Goal: Feedback & Contribution: Submit feedback/report problem

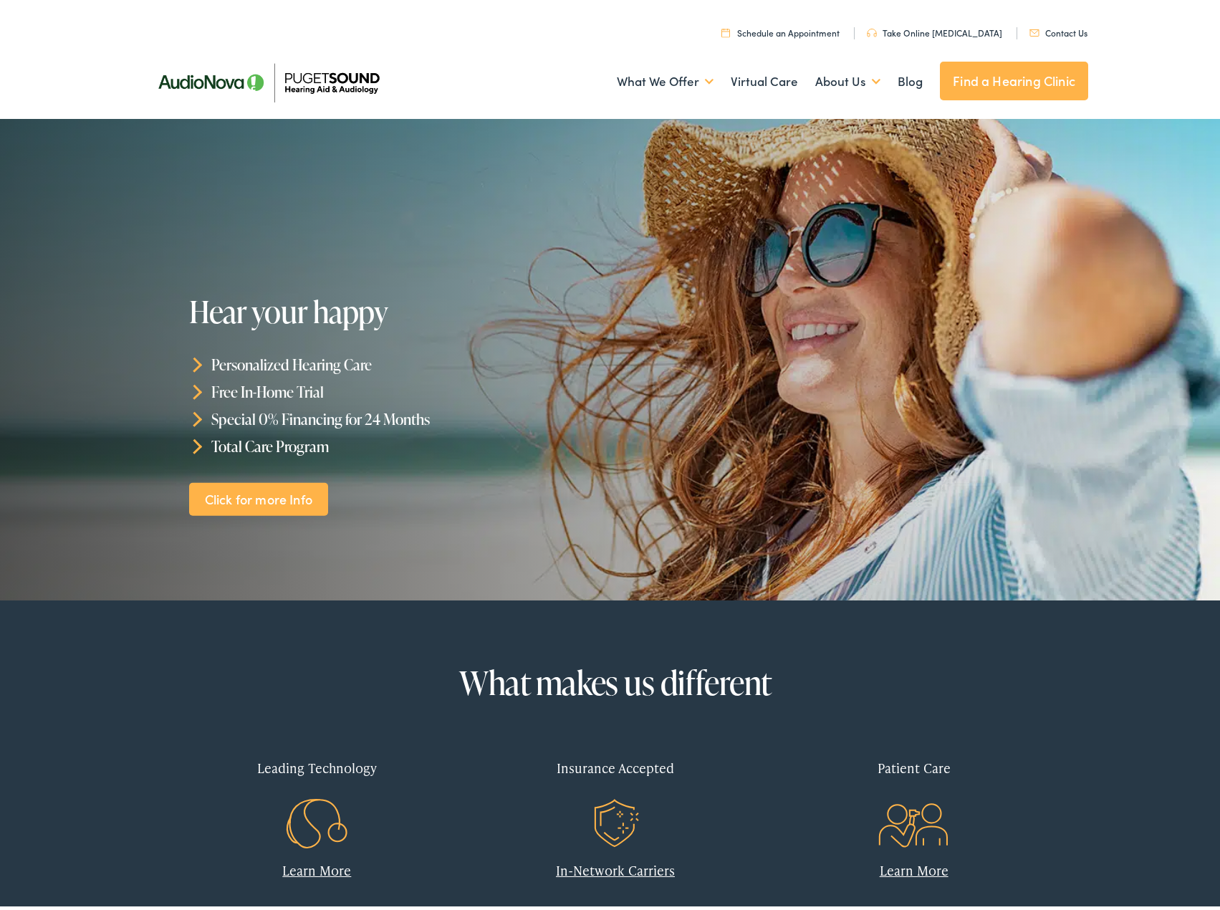
click at [776, 29] on link "Schedule an Appointment" at bounding box center [780, 28] width 118 height 12
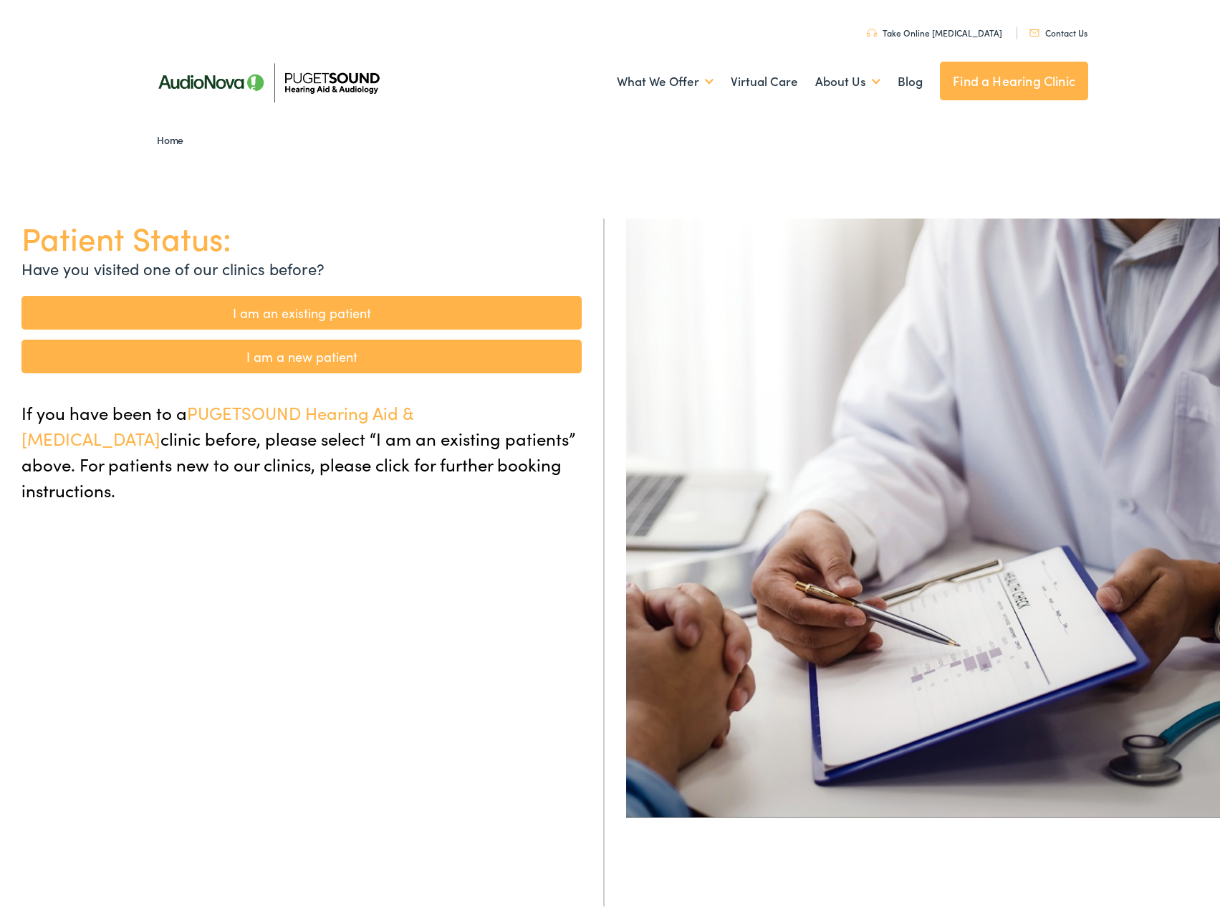
click at [328, 357] on link "I am a new patient" at bounding box center [301, 352] width 560 height 34
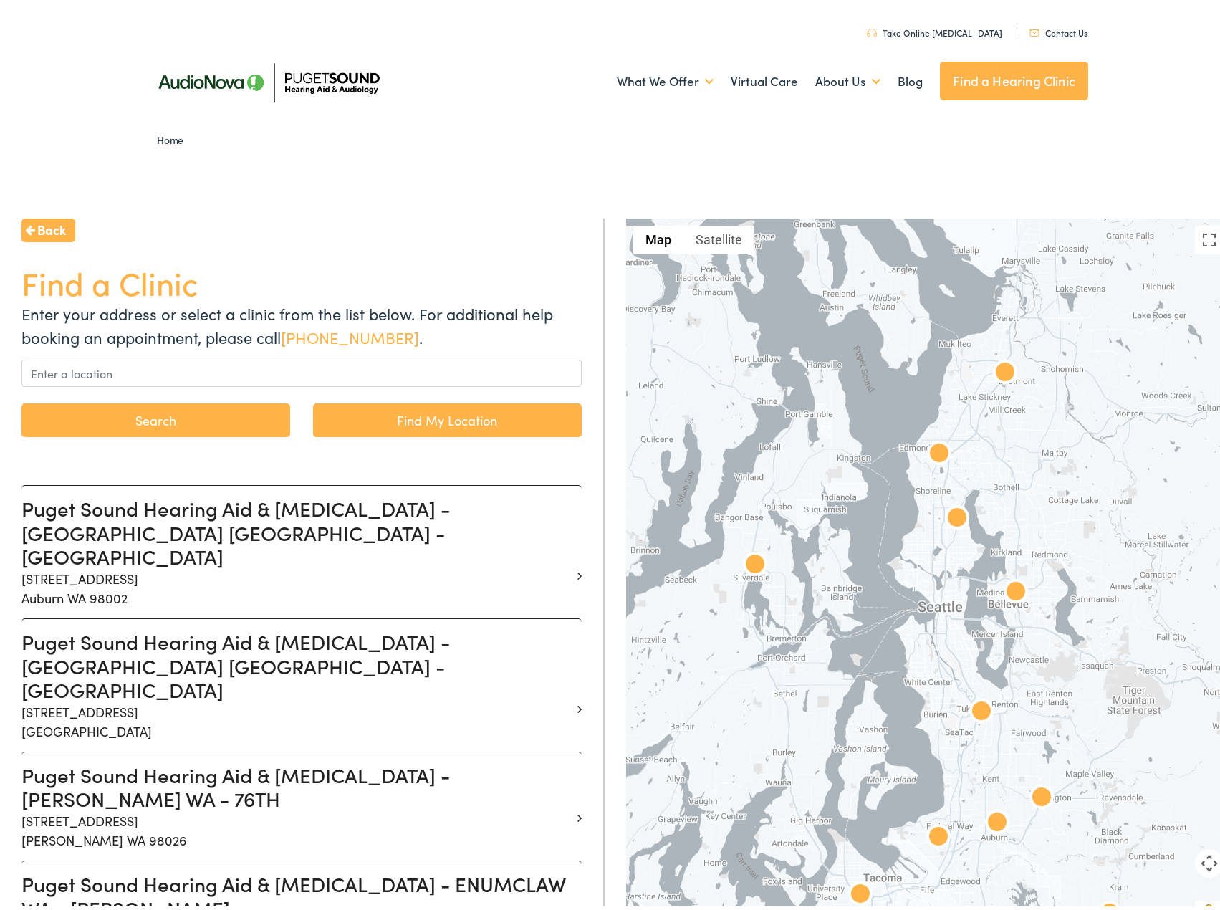
drag, startPoint x: 945, startPoint y: 348, endPoint x: 975, endPoint y: 446, distance: 102.0
click at [975, 446] on div at bounding box center [928, 578] width 605 height 728
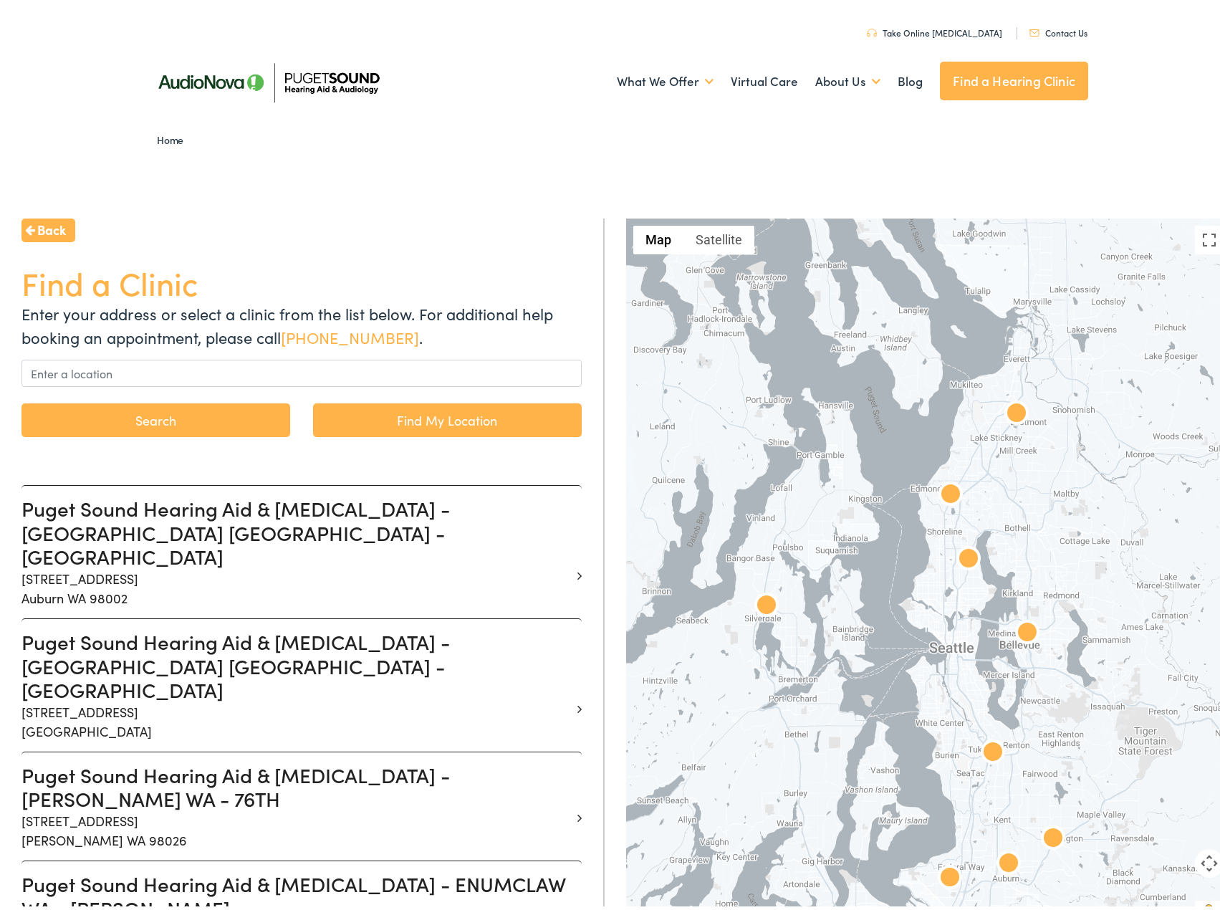
click at [1005, 408] on img at bounding box center [1016, 410] width 34 height 34
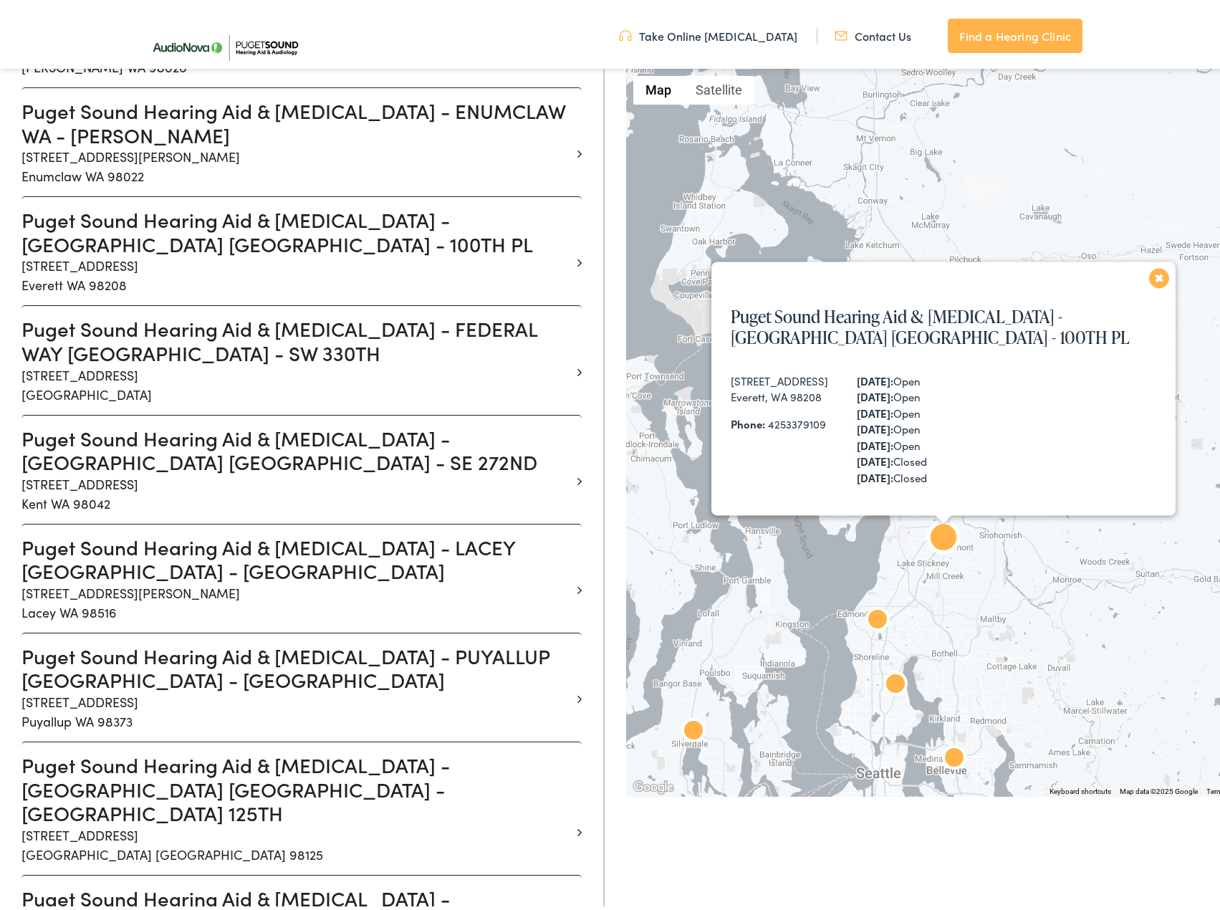
scroll to position [774, 0]
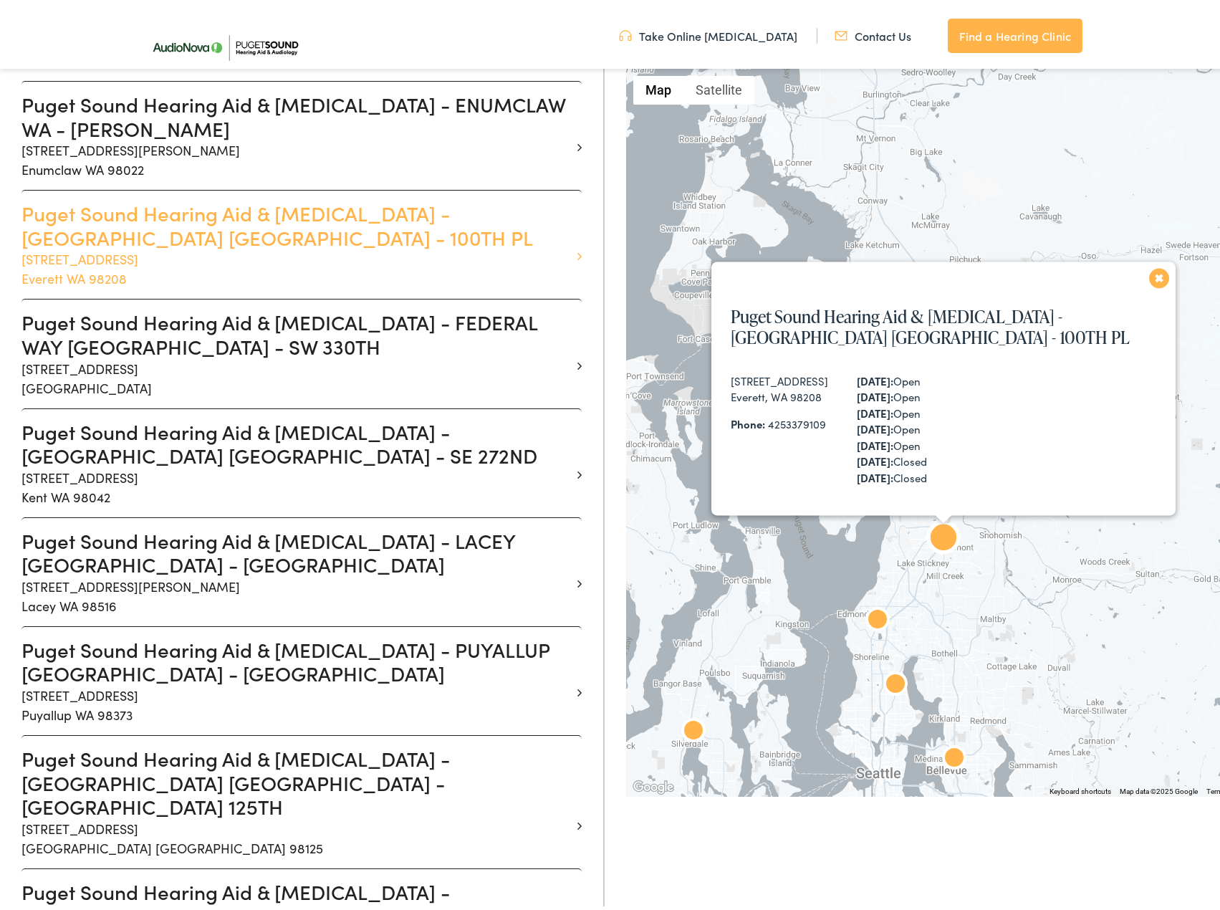
click at [267, 197] on h3 "Puget Sound Hearing Aid & Audiology - EVERETT WA - 100TH PL" at bounding box center [295, 221] width 549 height 48
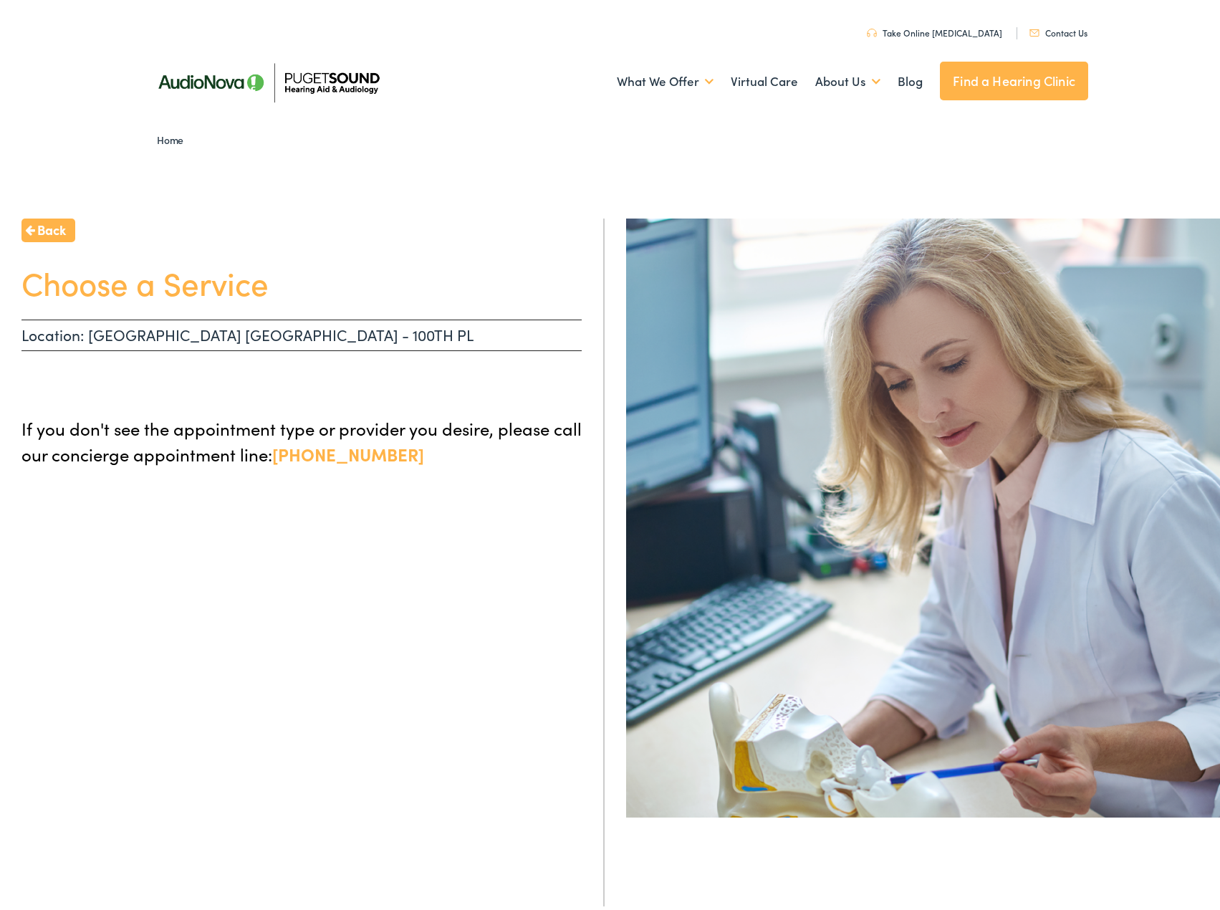
click at [1006, 73] on link "Find a Hearing Clinic" at bounding box center [1014, 76] width 148 height 39
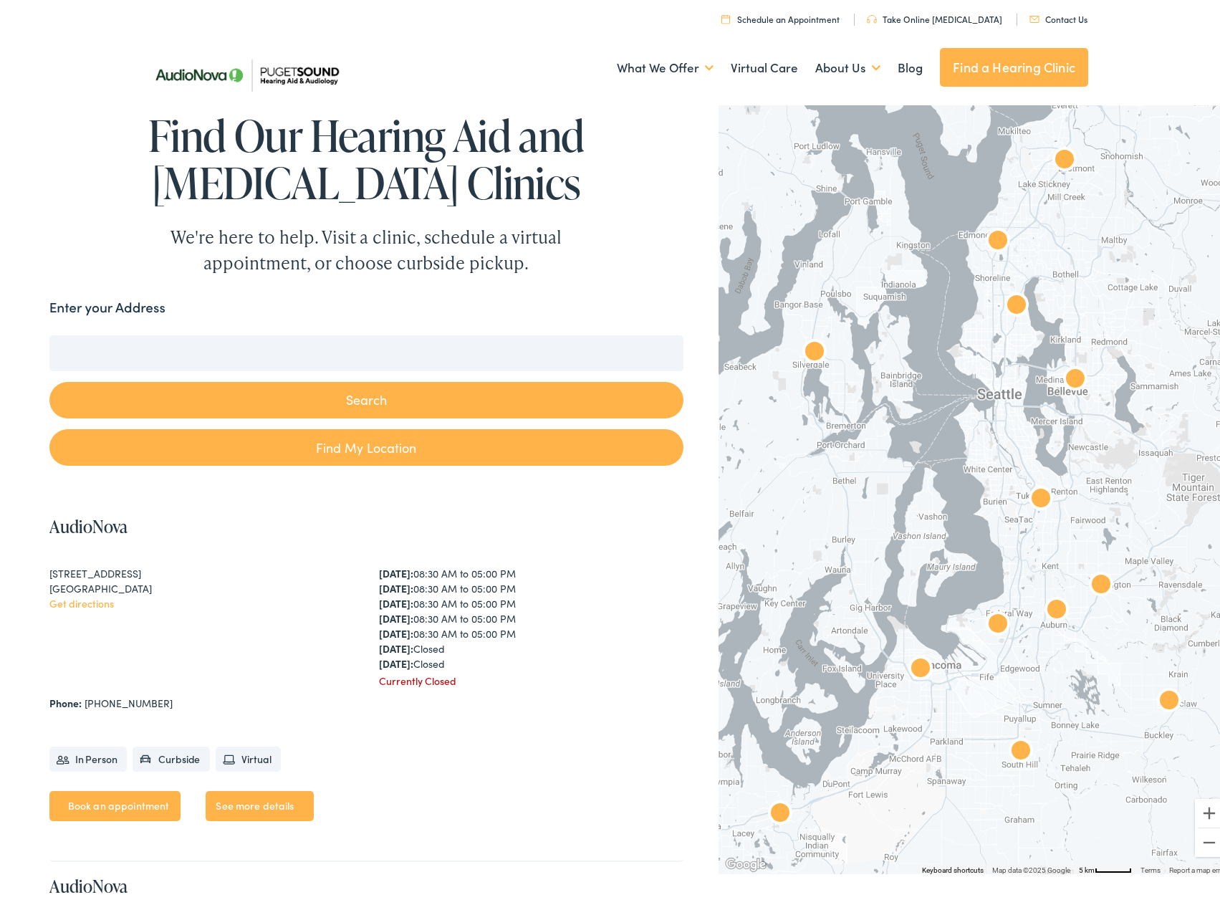
click at [1051, 154] on img "Puget Sound Hearing Aid &#038; Audiology by AudioNova" at bounding box center [1064, 157] width 34 height 34
click at [1059, 153] on img "Puget Sound Hearing Aid &#038; Audiology by AudioNova" at bounding box center [1064, 157] width 34 height 34
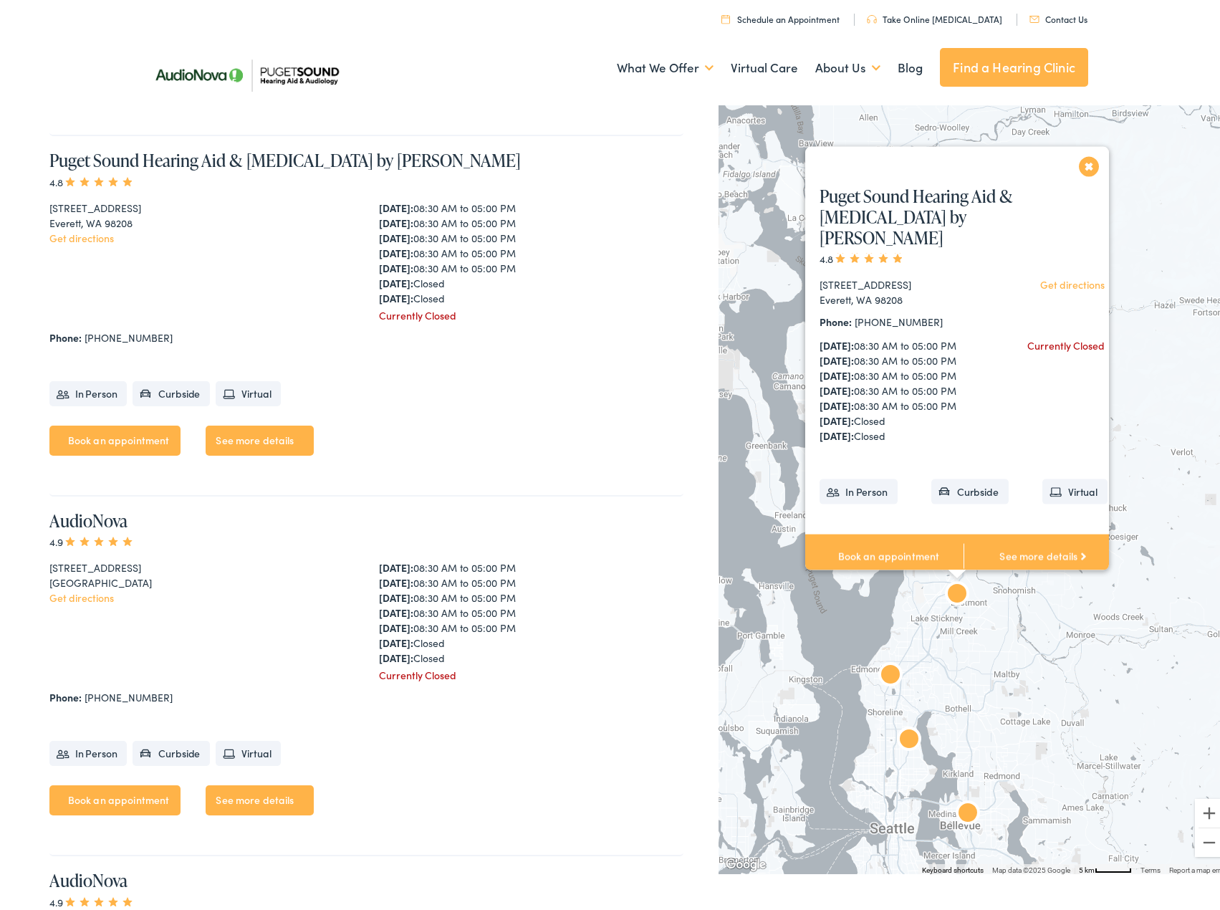
scroll to position [1809, 0]
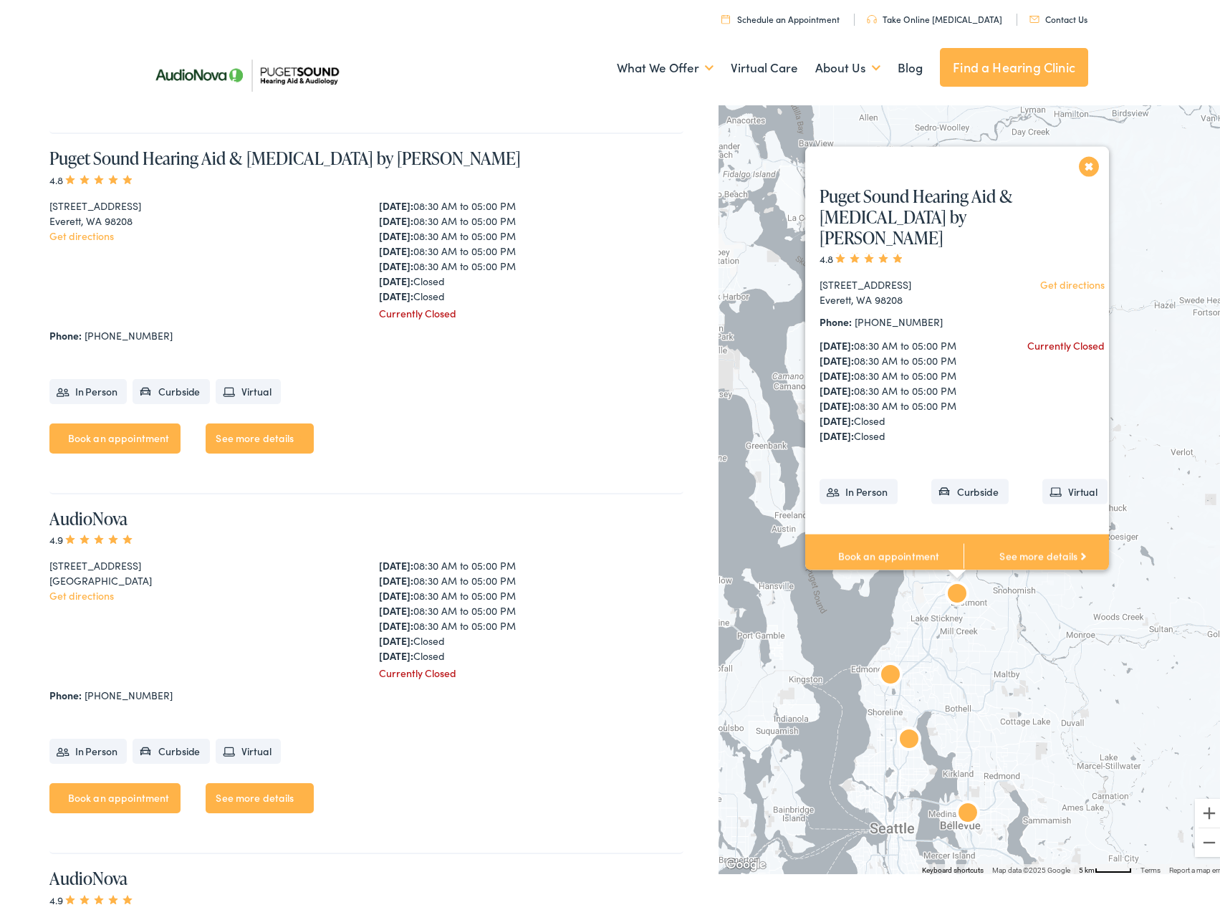
click at [864, 536] on link "Book an appointment" at bounding box center [884, 552] width 158 height 44
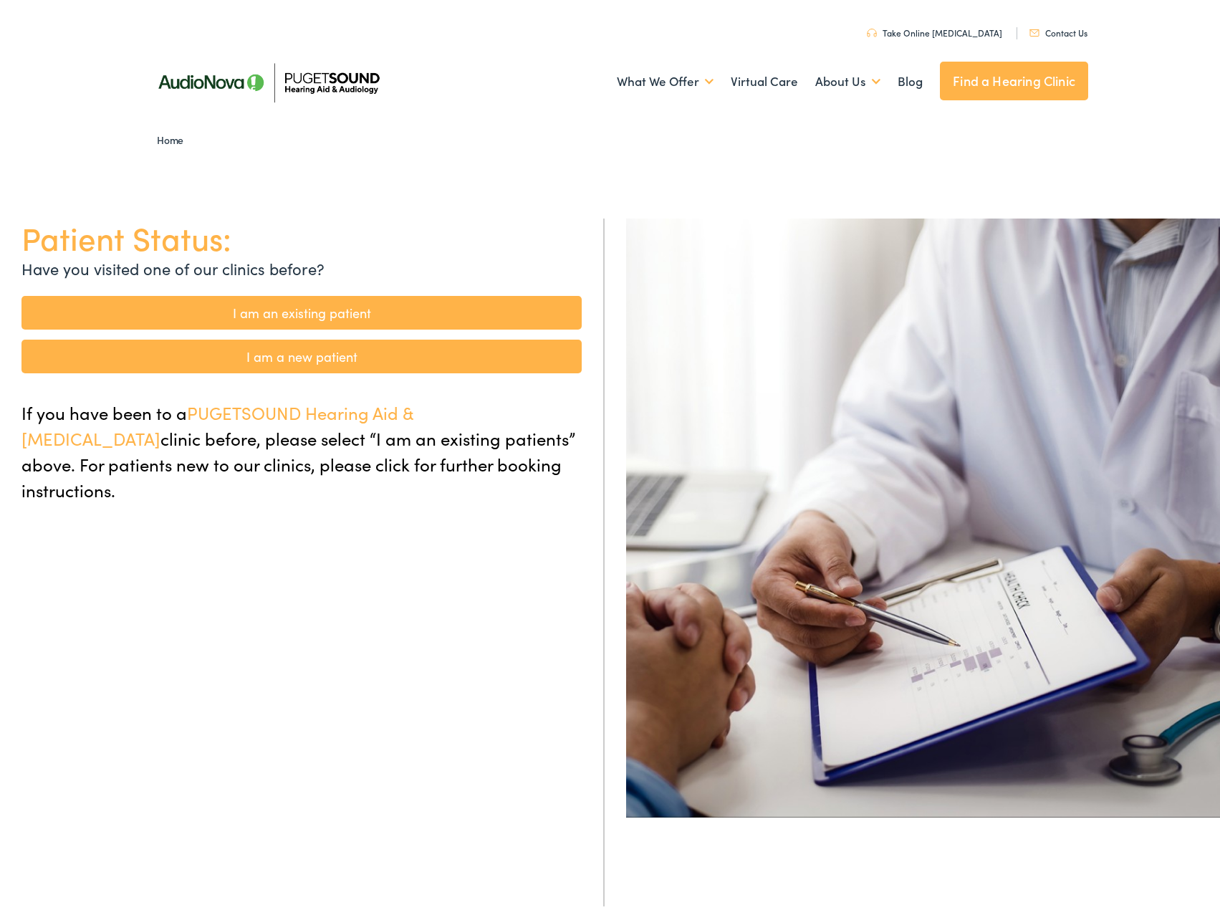
click at [303, 356] on link "I am a new patient" at bounding box center [301, 352] width 560 height 34
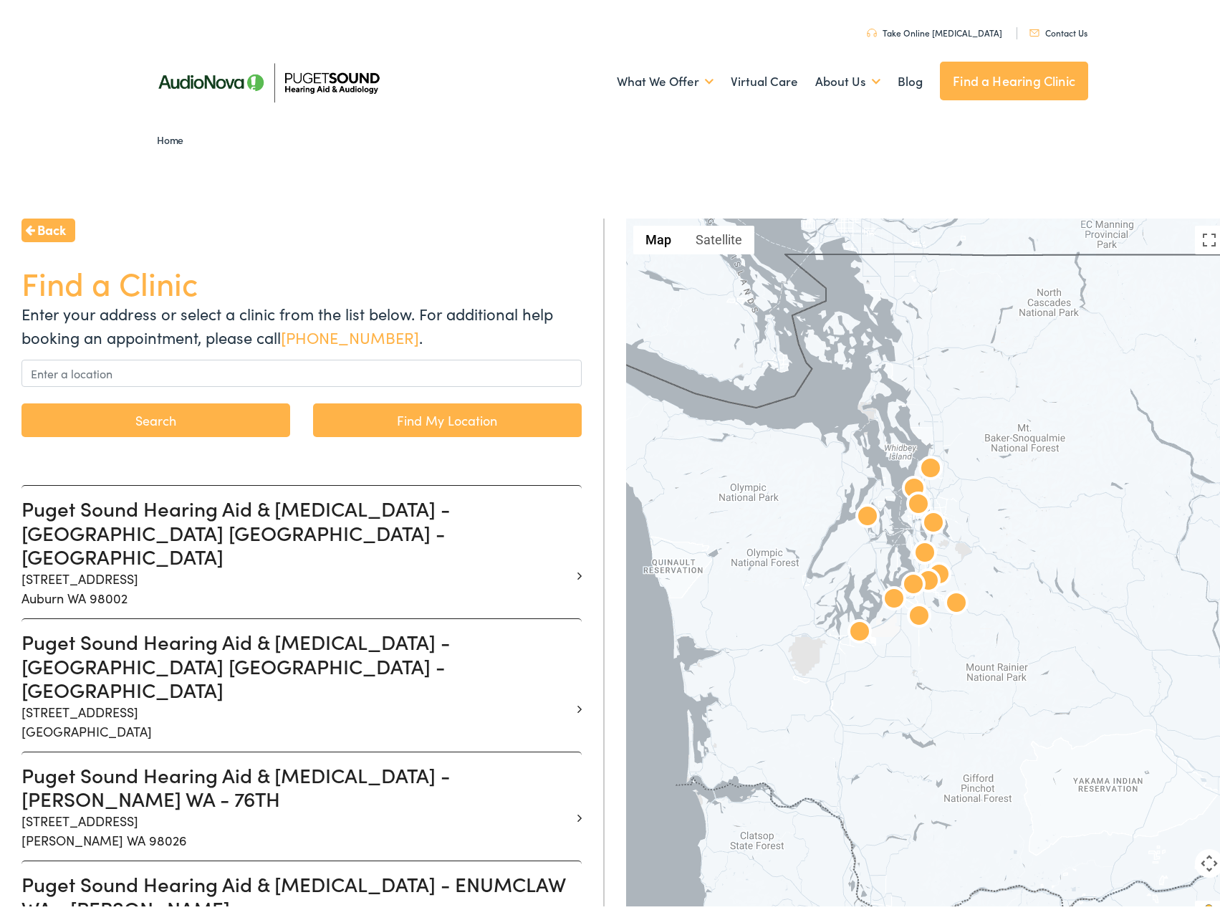
click at [928, 460] on img at bounding box center [930, 465] width 34 height 34
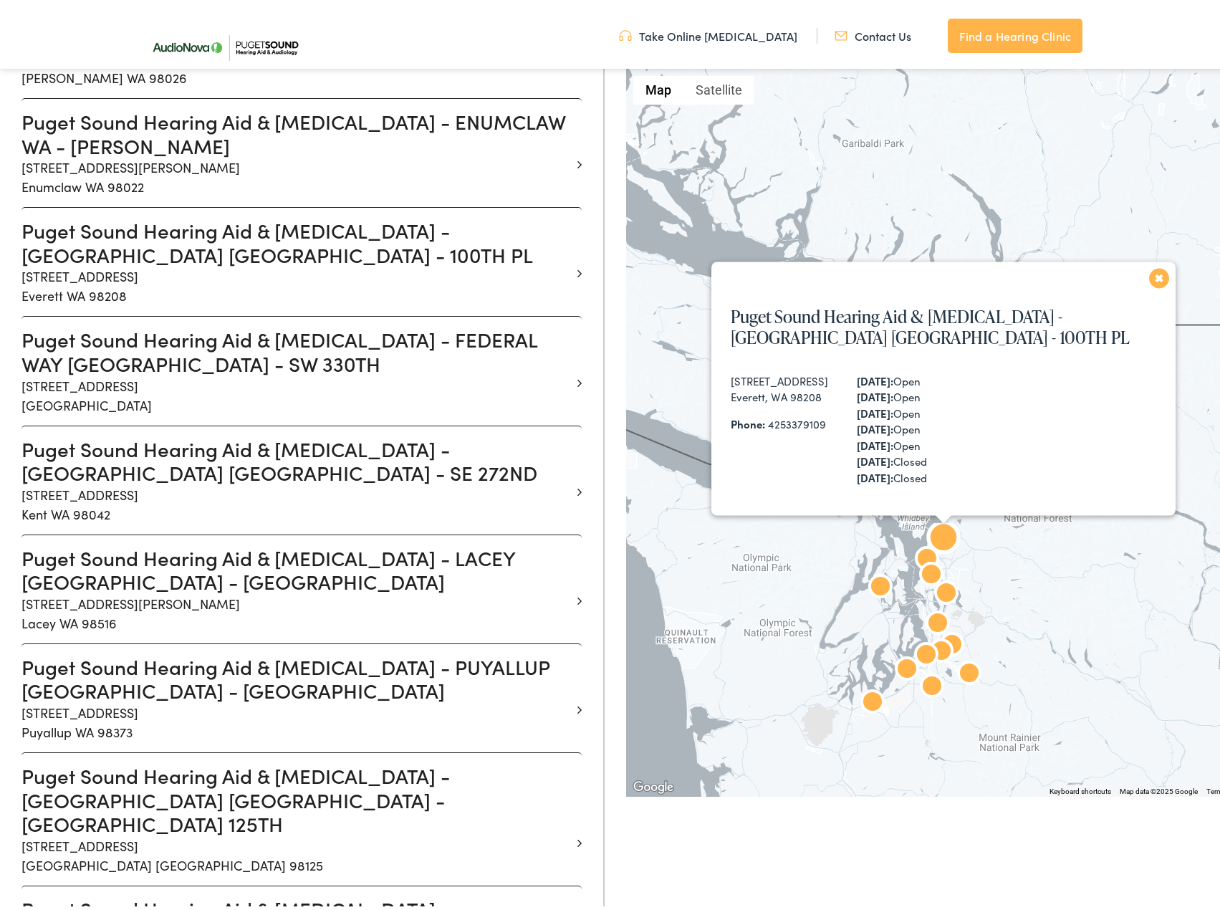
scroll to position [774, 0]
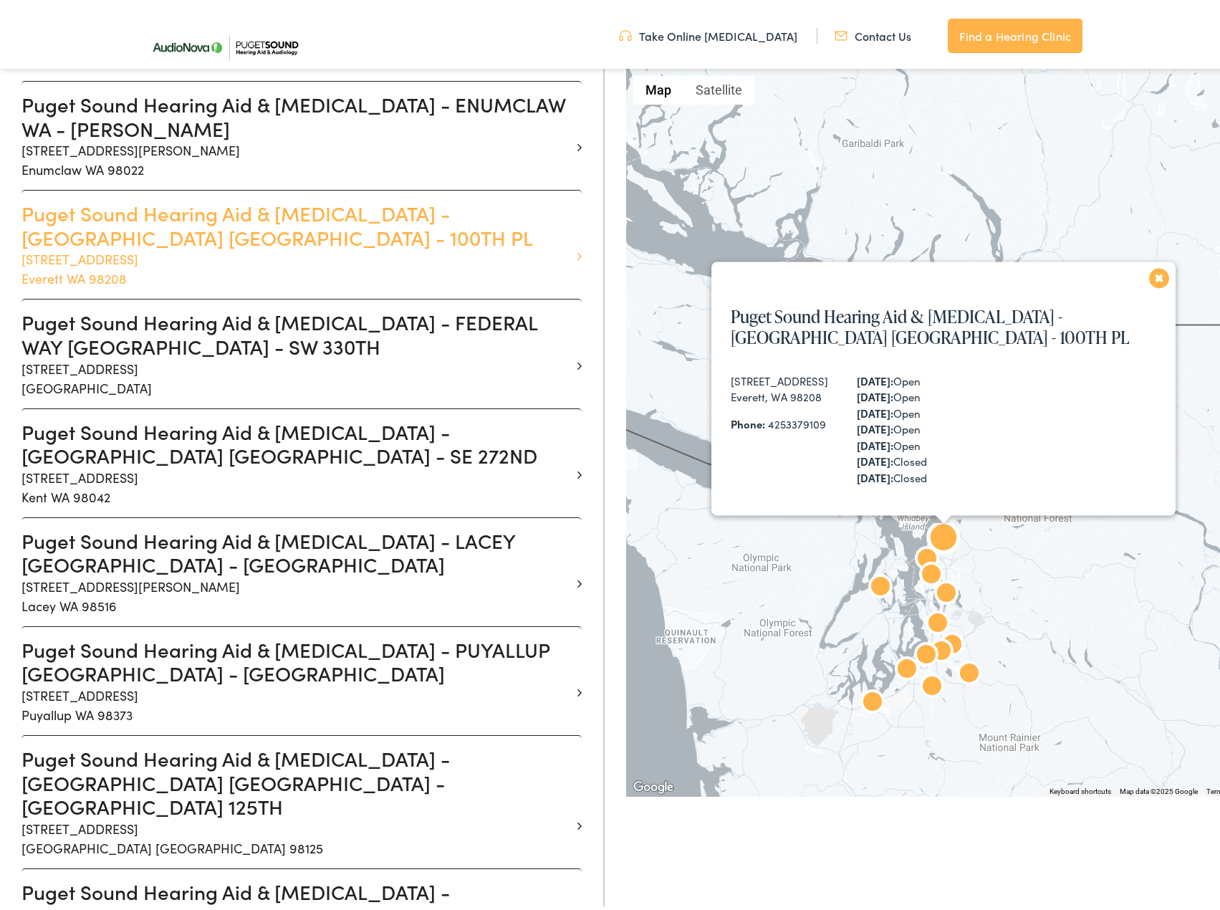
click at [247, 197] on h3 "Puget Sound Hearing Aid & Audiology - EVERETT WA - 100TH PL" at bounding box center [295, 221] width 549 height 48
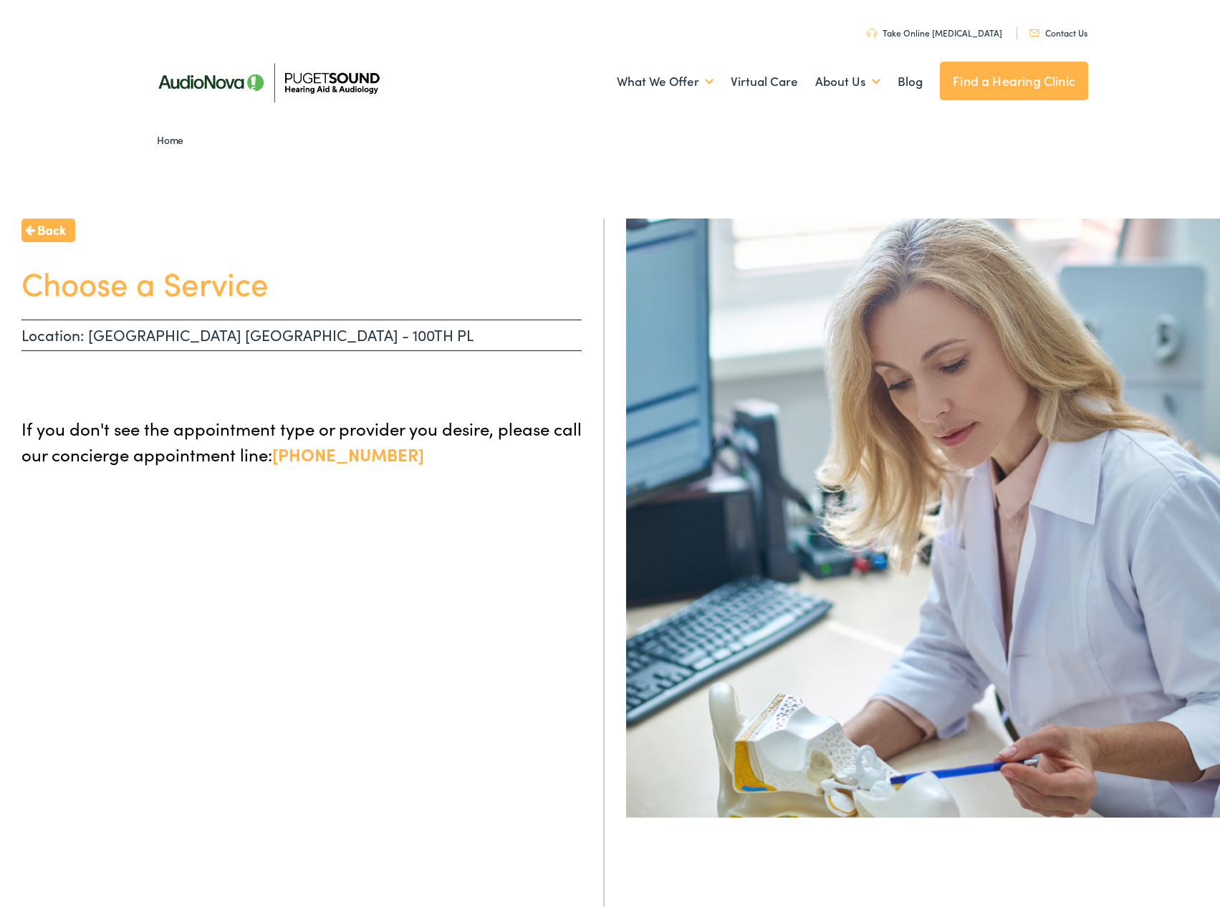
click at [1033, 74] on link "Find a Hearing Clinic" at bounding box center [1014, 76] width 148 height 39
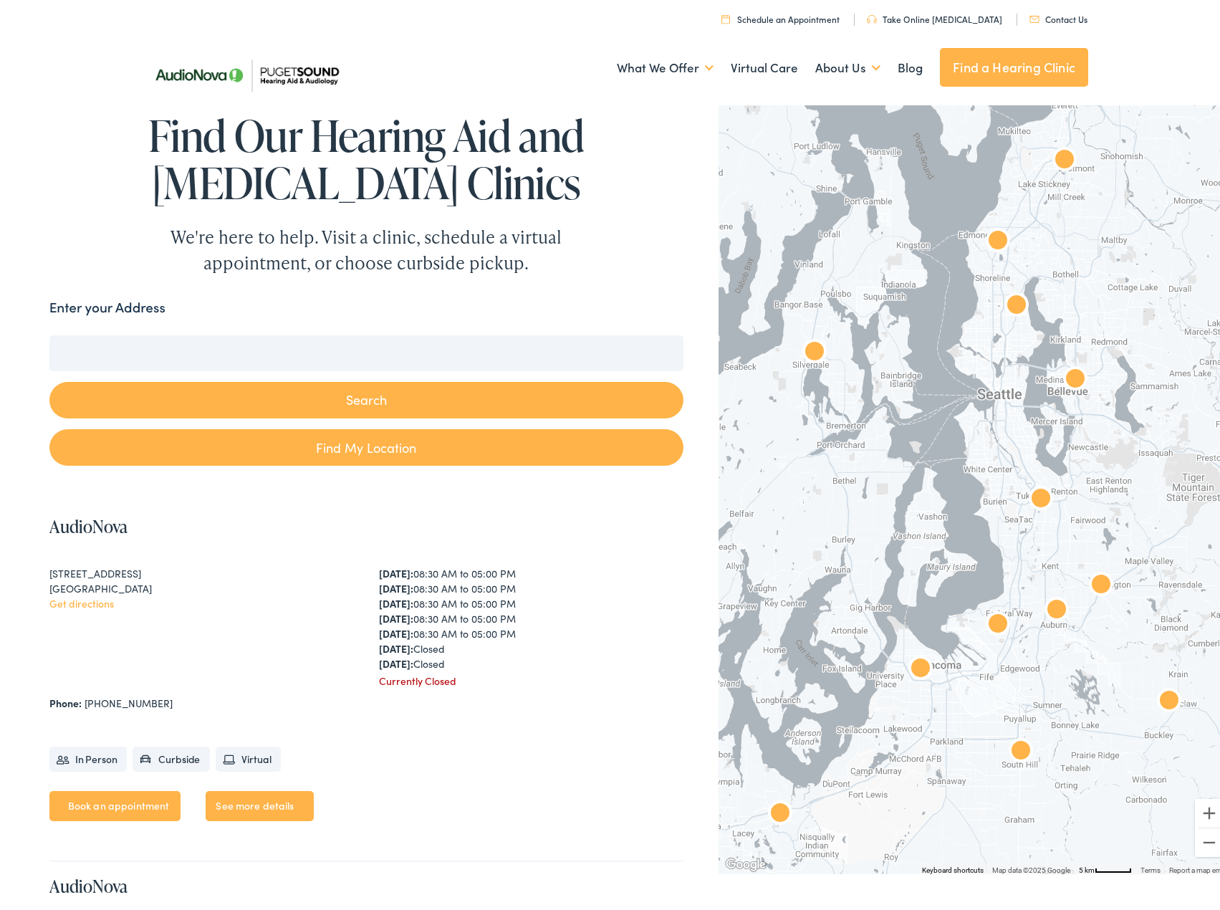
click at [988, 232] on img "AudioNova" at bounding box center [998, 238] width 34 height 34
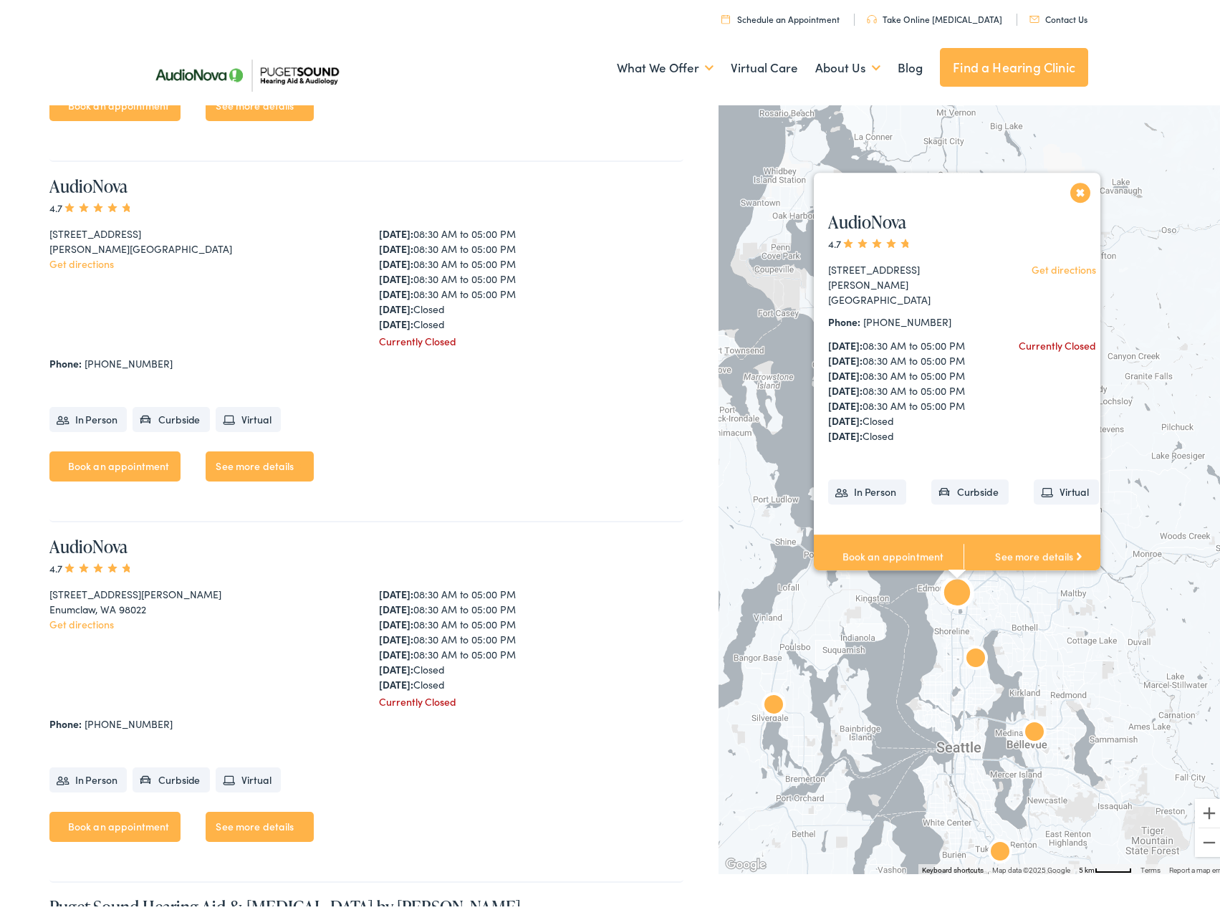
scroll to position [1088, 0]
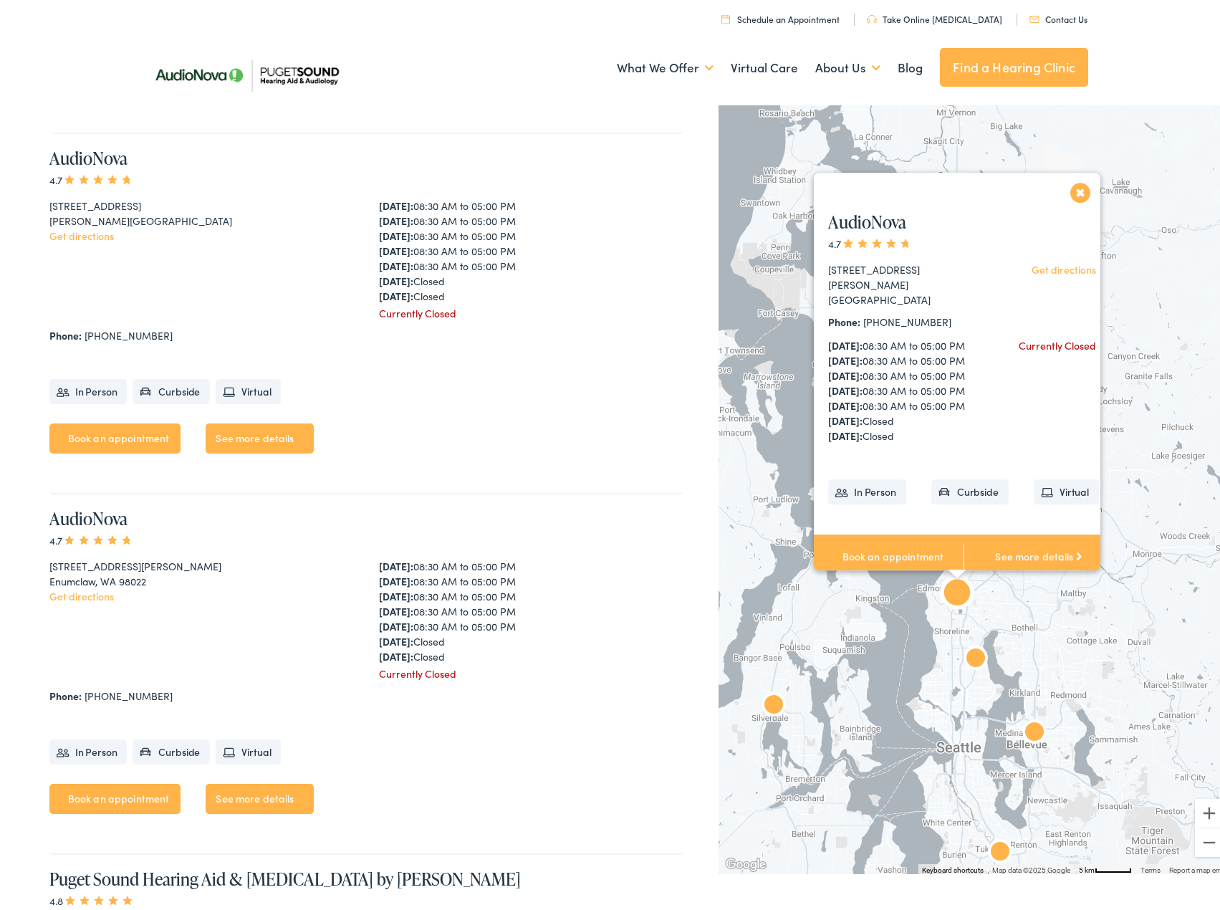
click at [102, 423] on link "Book an appointment" at bounding box center [115, 434] width 132 height 30
click at [1061, 14] on link "Contact Us" at bounding box center [1058, 15] width 58 height 12
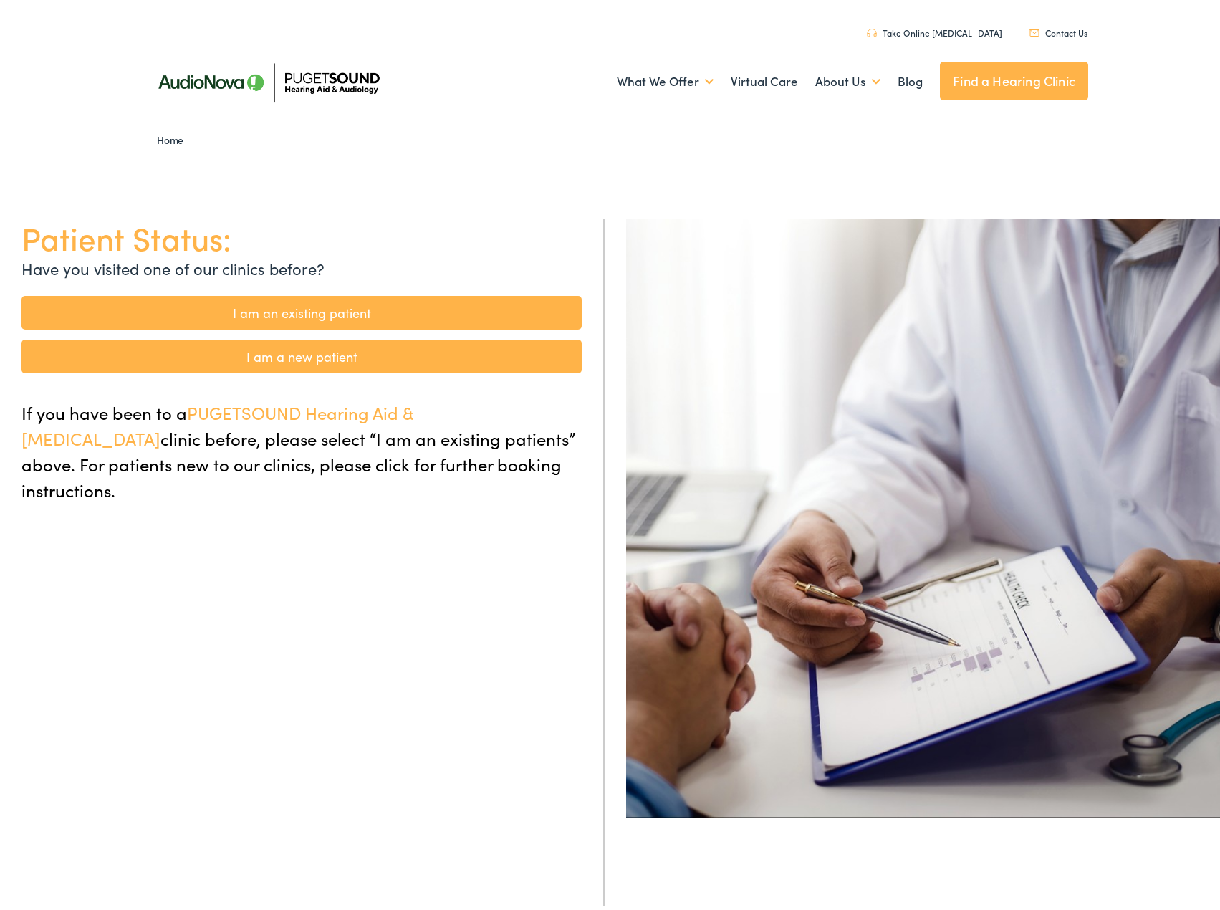
click at [182, 351] on link "I am a new patient" at bounding box center [301, 352] width 560 height 34
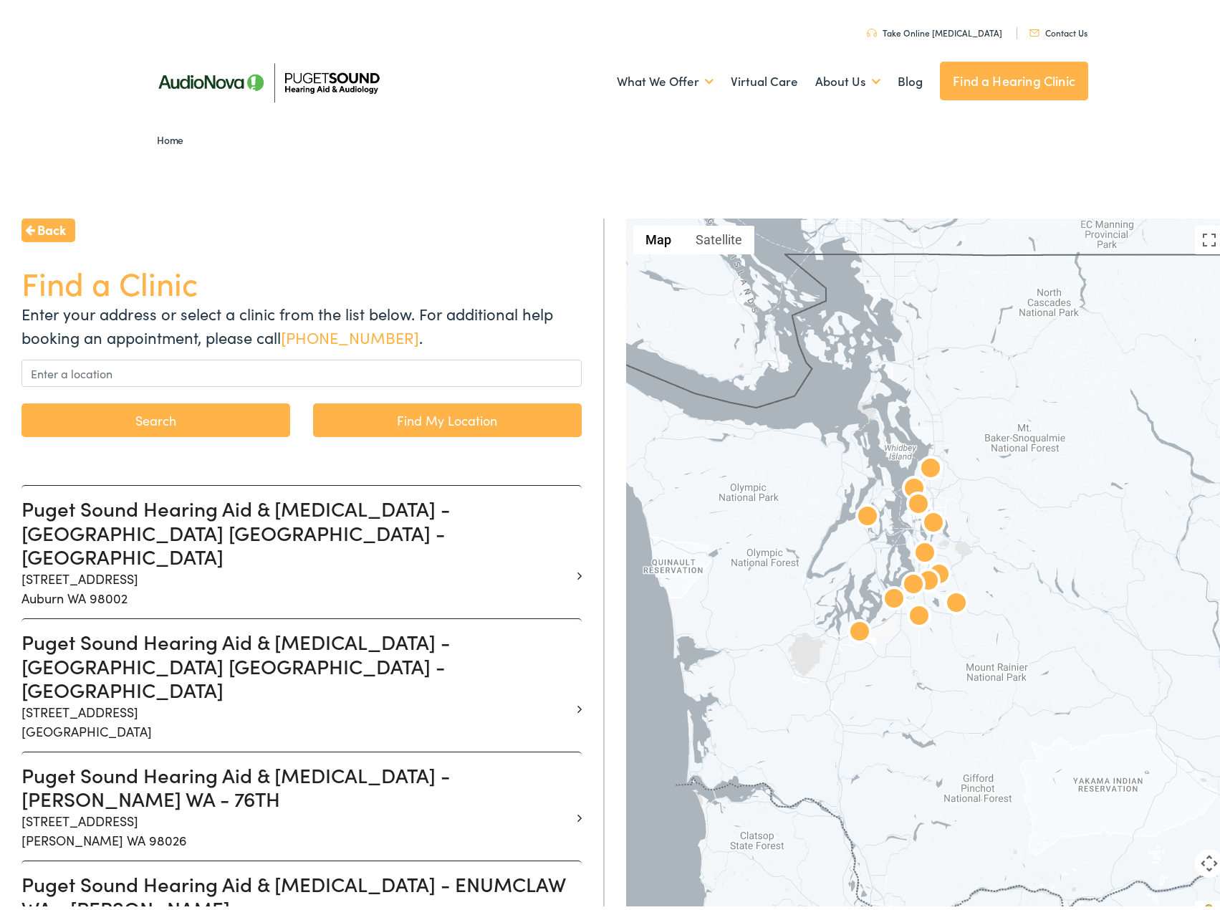
click at [910, 479] on img at bounding box center [914, 485] width 34 height 34
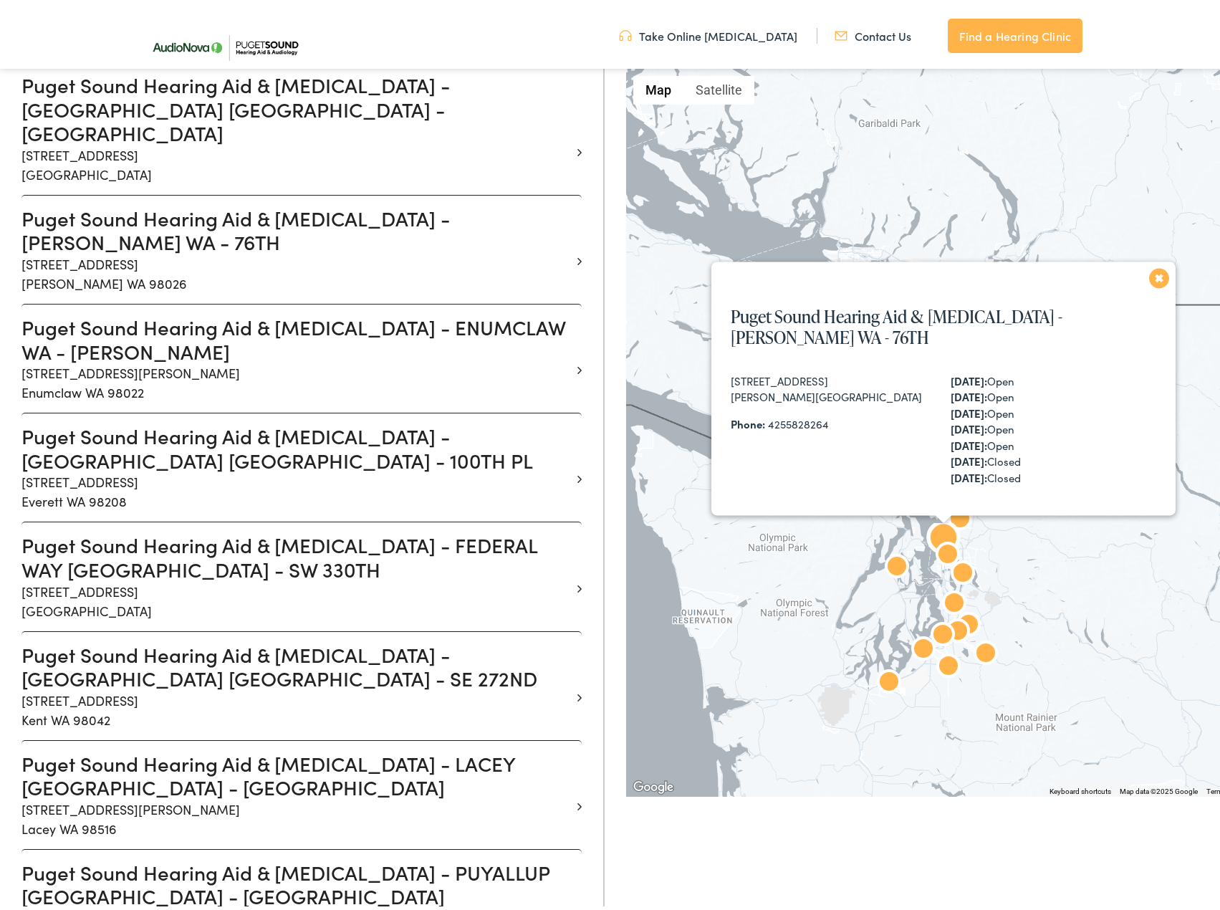
scroll to position [556, 0]
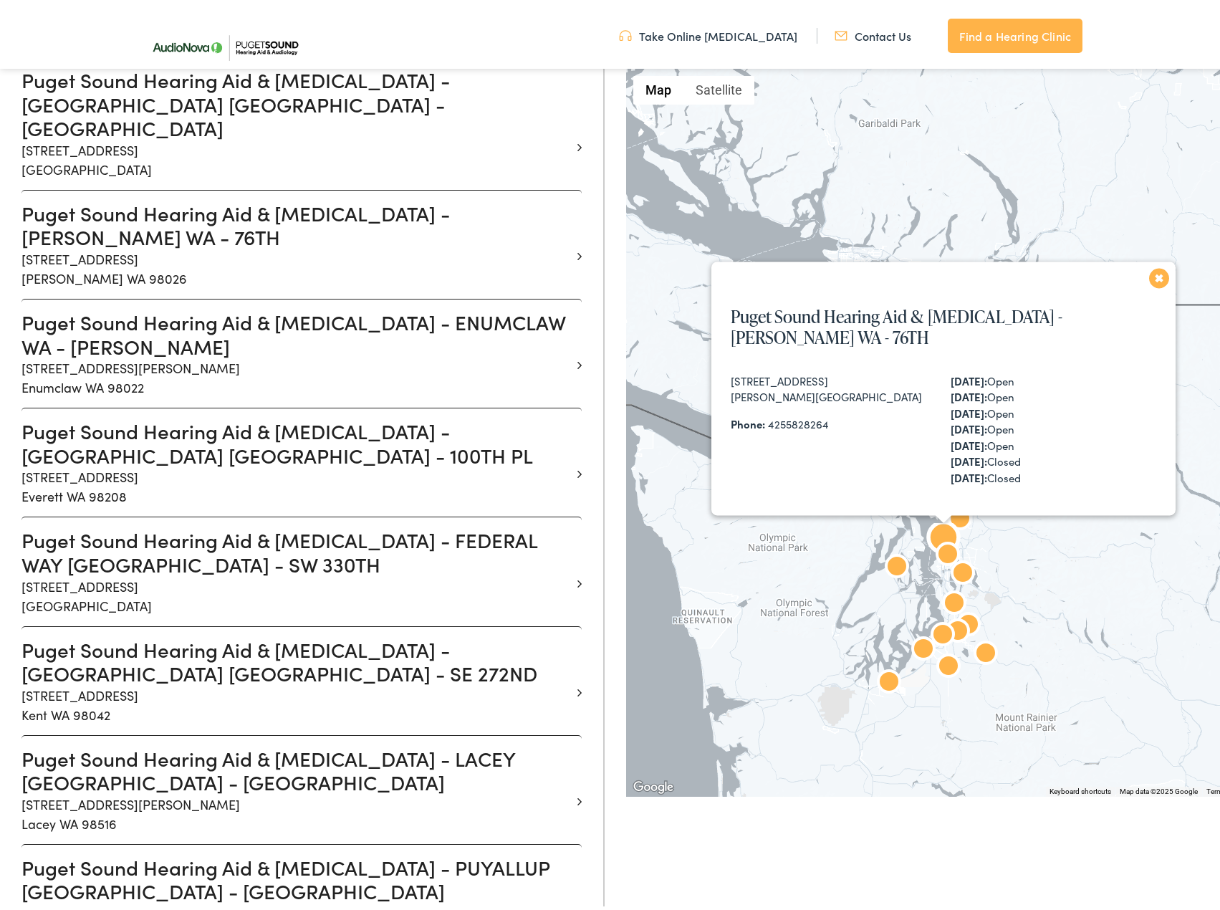
click at [260, 197] on h3 "Puget Sound Hearing Aid & [MEDICAL_DATA] - [PERSON_NAME] WA - 76TH" at bounding box center [295, 221] width 549 height 48
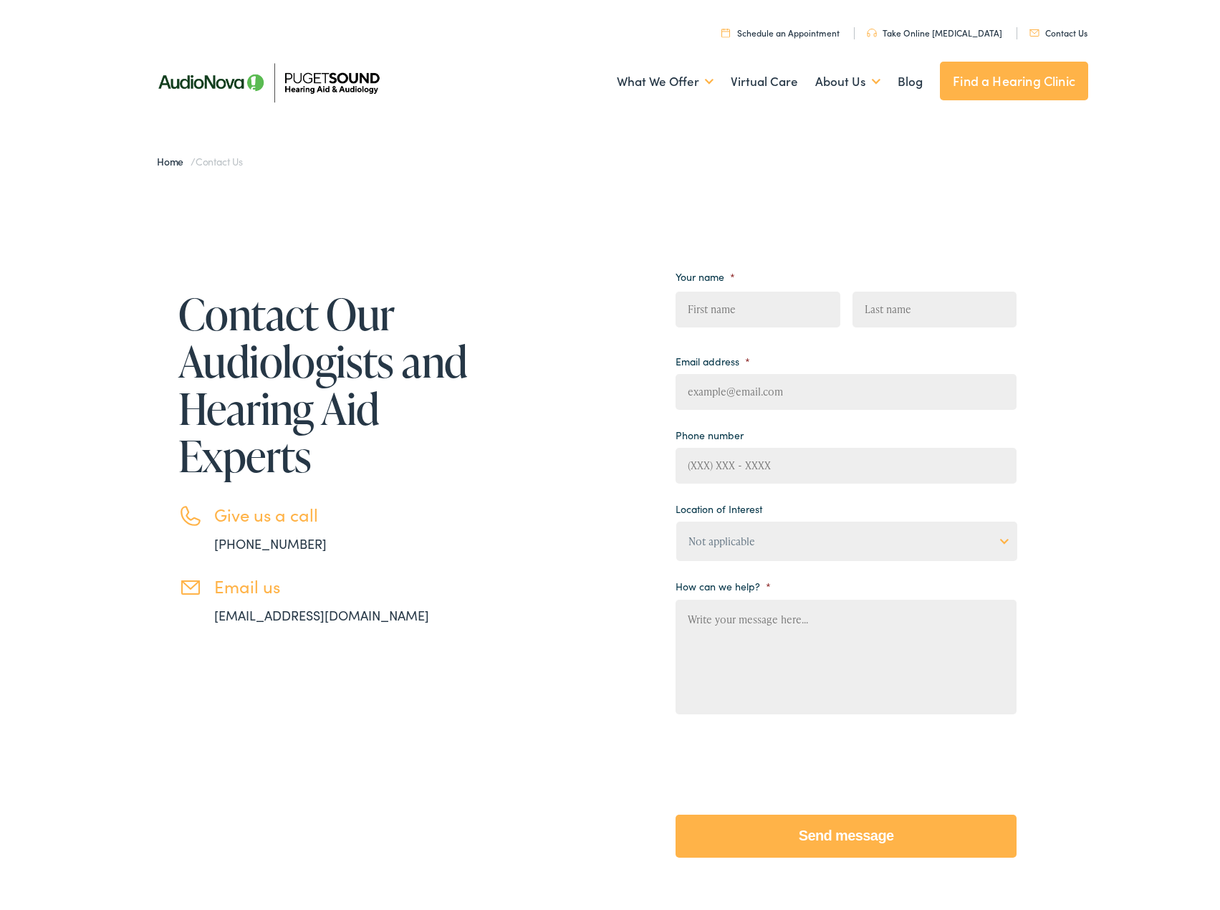
click at [742, 311] on input "First" at bounding box center [757, 305] width 164 height 36
type input "N/A"
type input "[EMAIL_ADDRESS][DOMAIN_NAME]"
type input "(111) 222-3333"
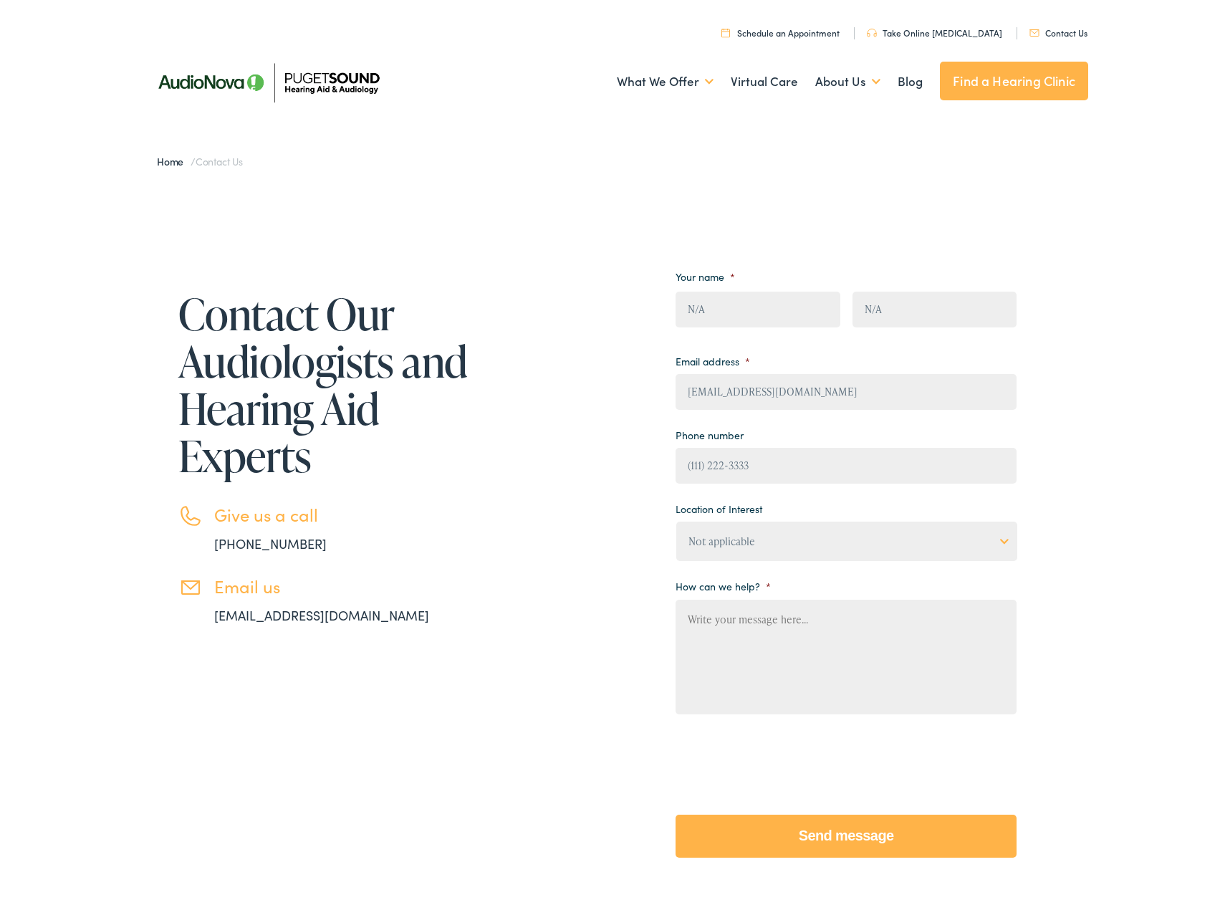
select select "Not applicable"
type textarea "Hi there! When trying to schedule an appointment online, no services or doctors…"
click at [860, 822] on input "Send message" at bounding box center [845, 831] width 341 height 43
